Goal: Information Seeking & Learning: Learn about a topic

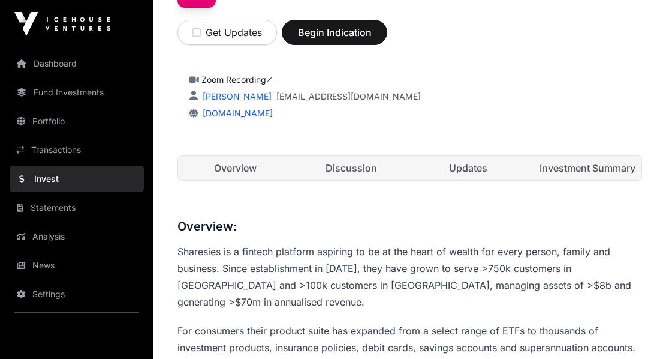
scroll to position [231, 0]
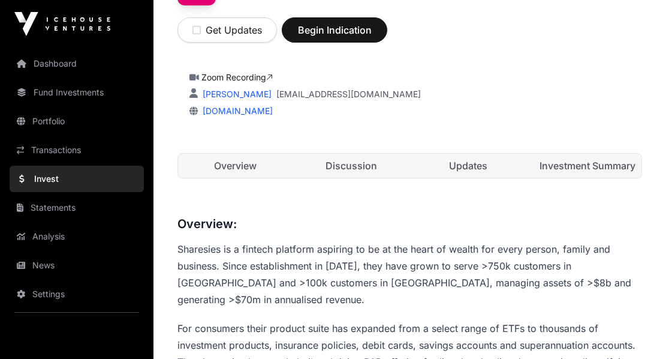
click at [555, 169] on link "Investment Summary" at bounding box center [585, 166] width 114 height 24
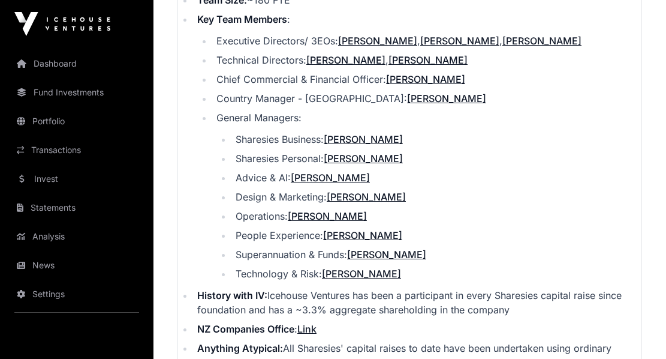
scroll to position [1590, 0]
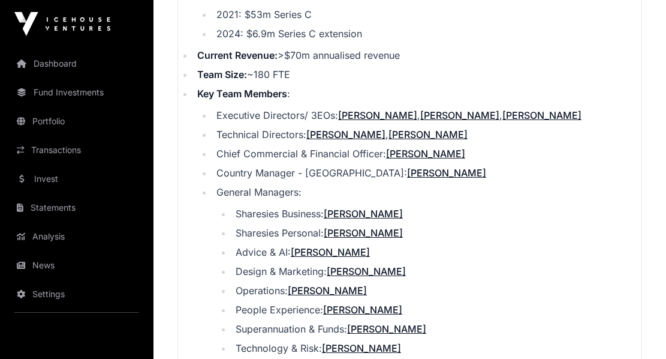
click at [32, 95] on link "Fund Investments" at bounding box center [77, 92] width 134 height 26
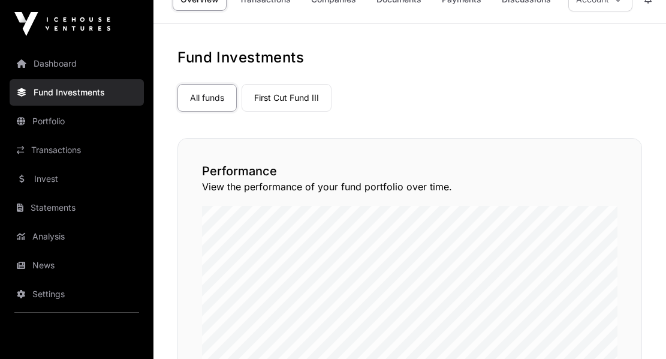
scroll to position [25, 0]
click at [93, 129] on link "Portfolio" at bounding box center [77, 121] width 134 height 26
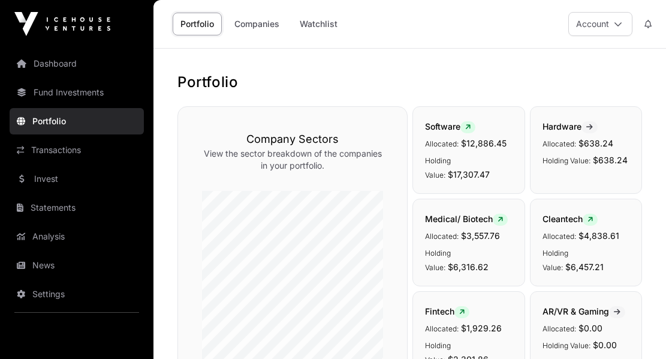
click at [252, 26] on link "Companies" at bounding box center [257, 24] width 61 height 23
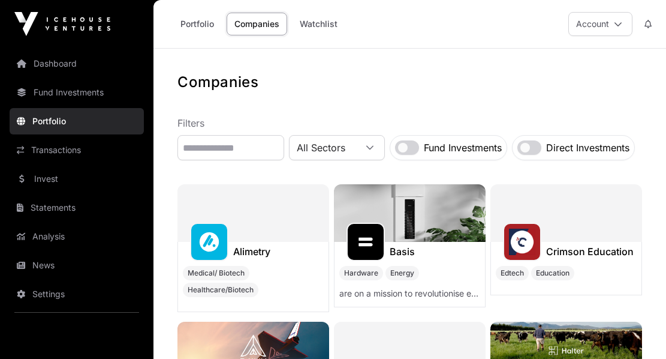
click at [221, 22] on link "Portfolio" at bounding box center [197, 24] width 49 height 23
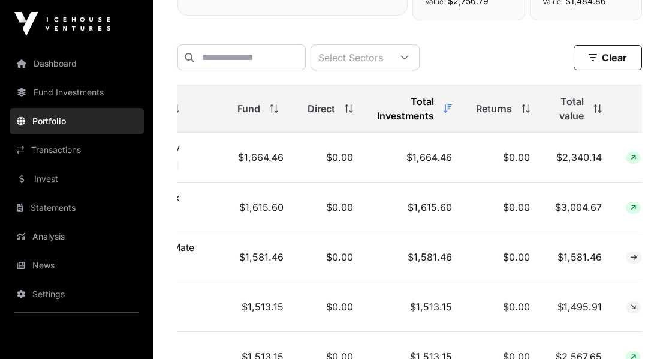
scroll to position [0, 55]
click at [502, 107] on div "Returns" at bounding box center [504, 108] width 54 height 14
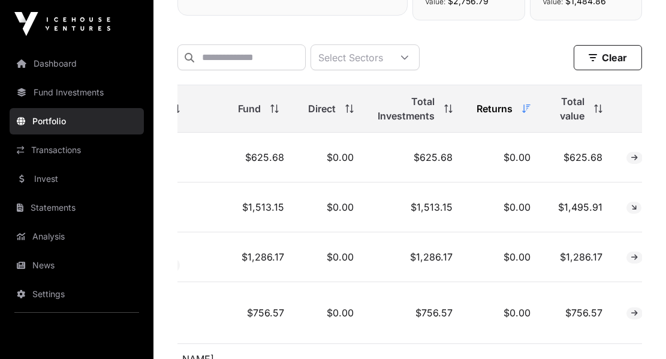
click at [502, 107] on div "Returns" at bounding box center [504, 108] width 54 height 14
click at [504, 114] on div "Returns" at bounding box center [504, 108] width 54 height 14
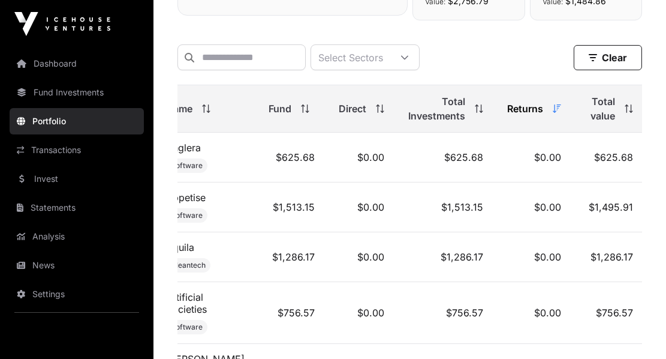
click at [619, 118] on div "Total value" at bounding box center [609, 108] width 48 height 29
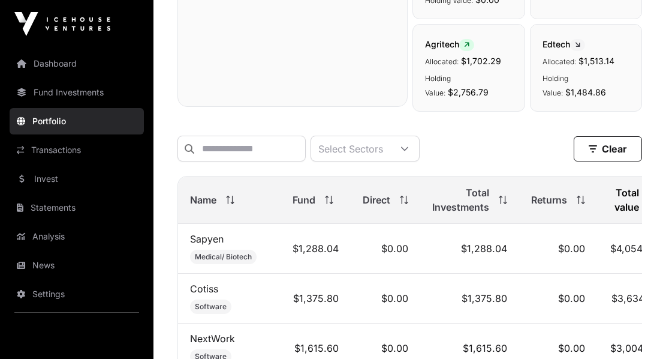
scroll to position [452, 0]
click at [208, 340] on link "NextWork" at bounding box center [212, 338] width 45 height 12
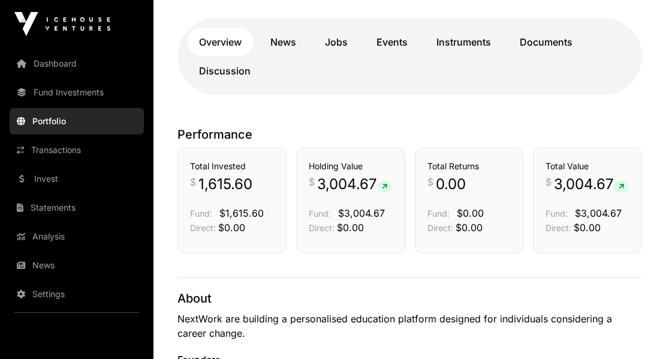
scroll to position [227, 0]
click at [517, 40] on link "Documents" at bounding box center [546, 42] width 77 height 29
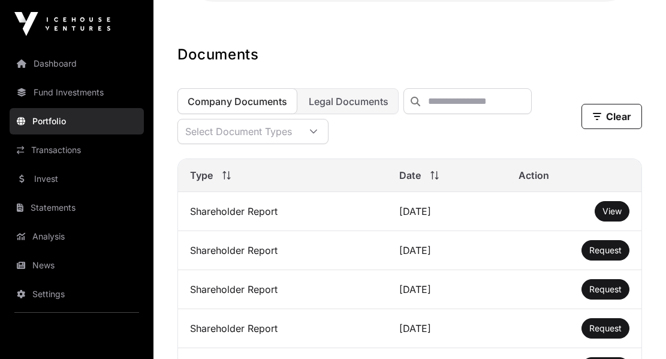
scroll to position [329, 0]
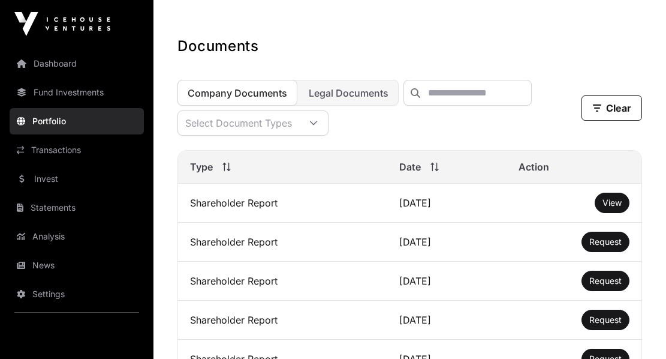
click at [613, 206] on span "View" at bounding box center [612, 202] width 19 height 10
